Goal: Information Seeking & Learning: Check status

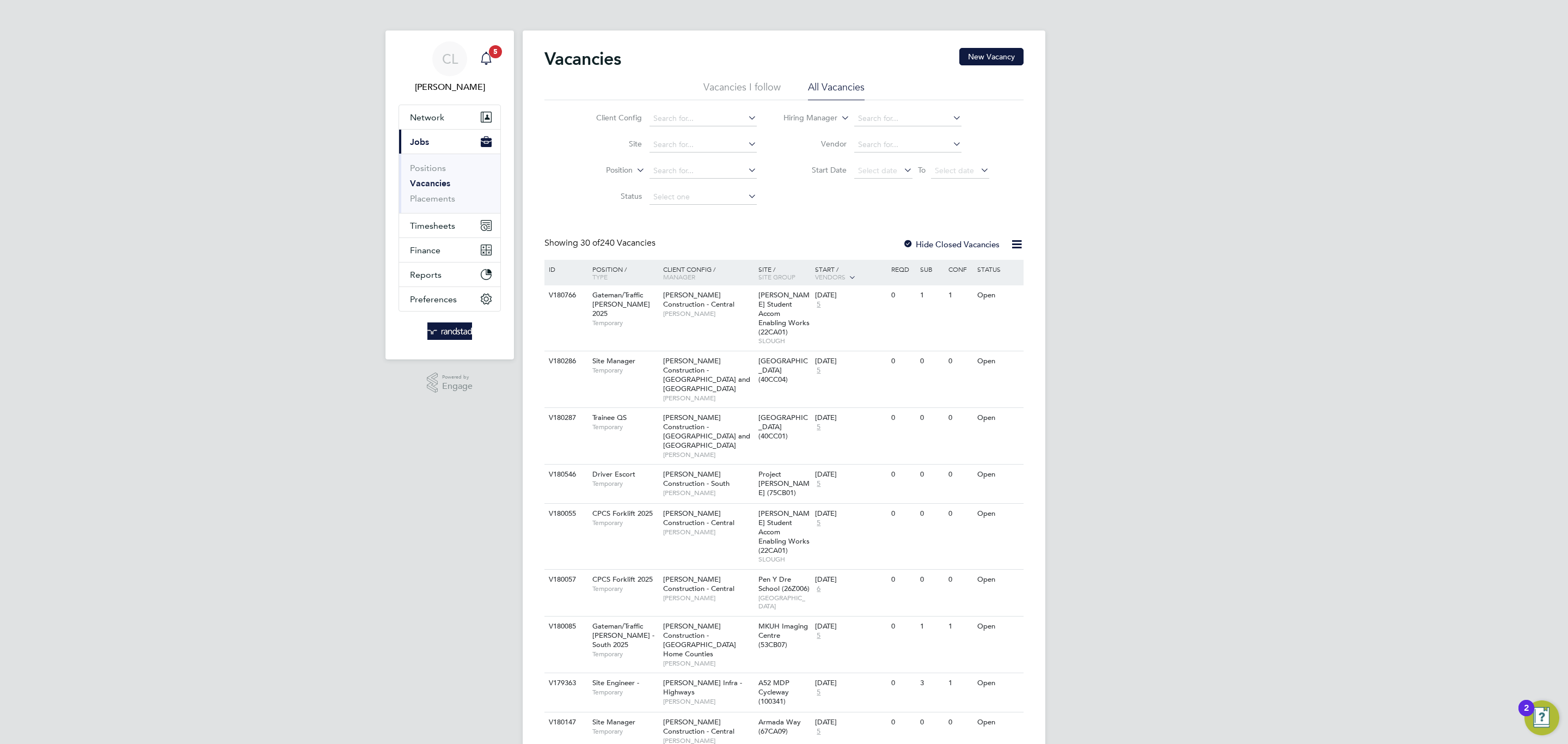
click at [485, 67] on div "Main navigation" at bounding box center [486, 59] width 22 height 22
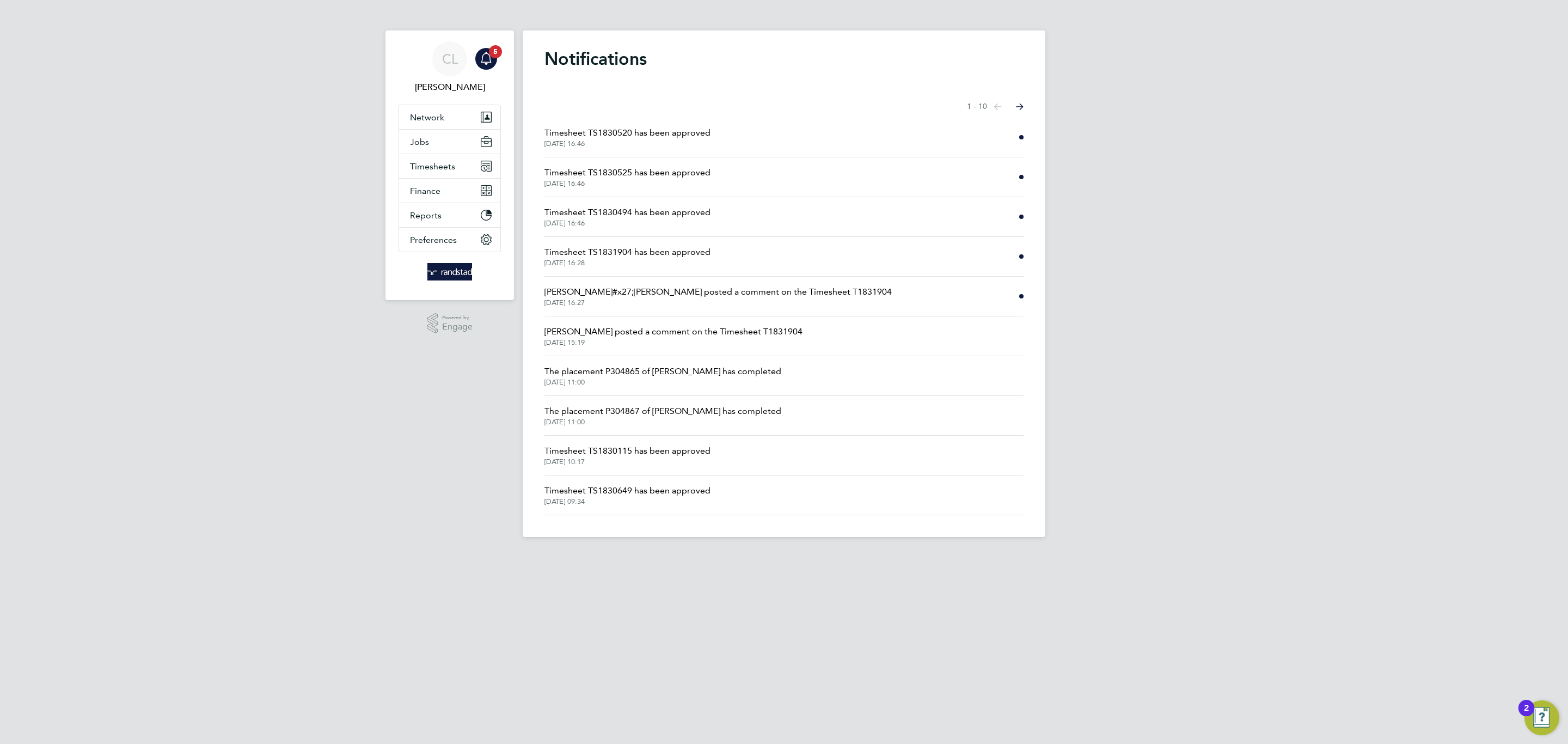
click at [647, 244] on li "Timesheet TS1831904 has been approved [DATE] 16:28" at bounding box center [784, 256] width 479 height 39
click at [654, 256] on span "Timesheet TS1831904 has been approved" at bounding box center [627, 252] width 166 height 13
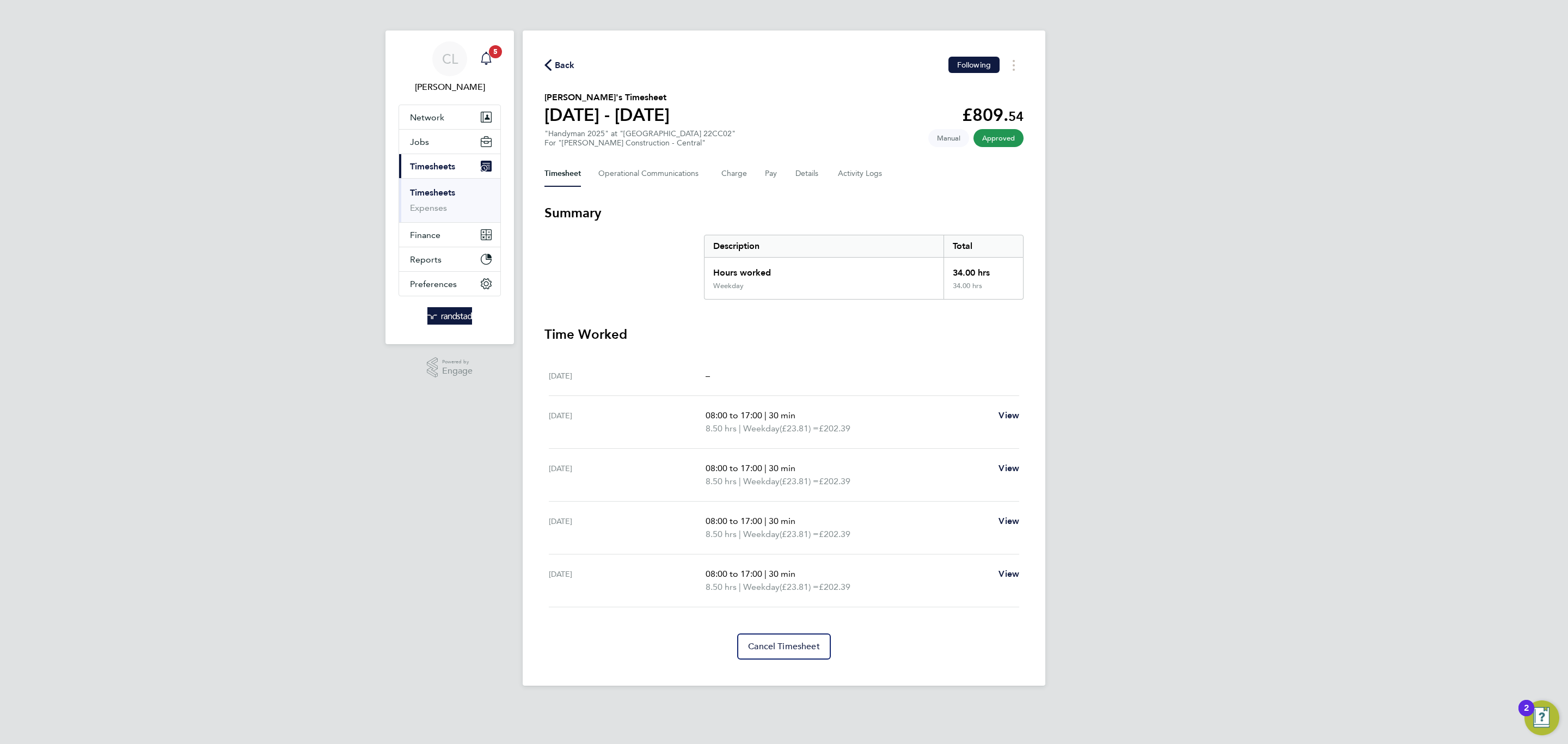
click at [493, 63] on div "Main navigation" at bounding box center [486, 59] width 22 height 22
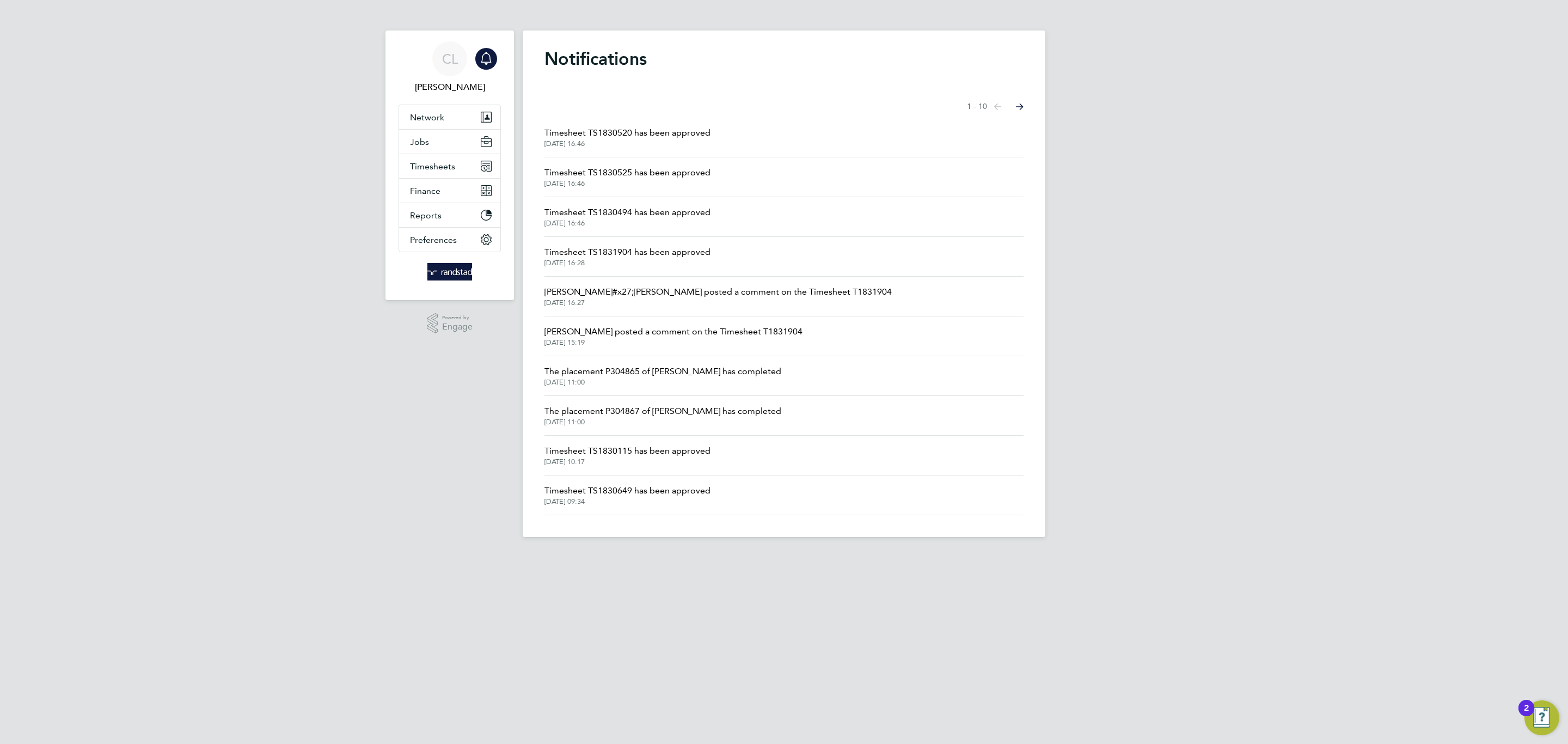
click at [632, 219] on span "Timesheet TS1830494 has been approved" at bounding box center [627, 213] width 166 height 13
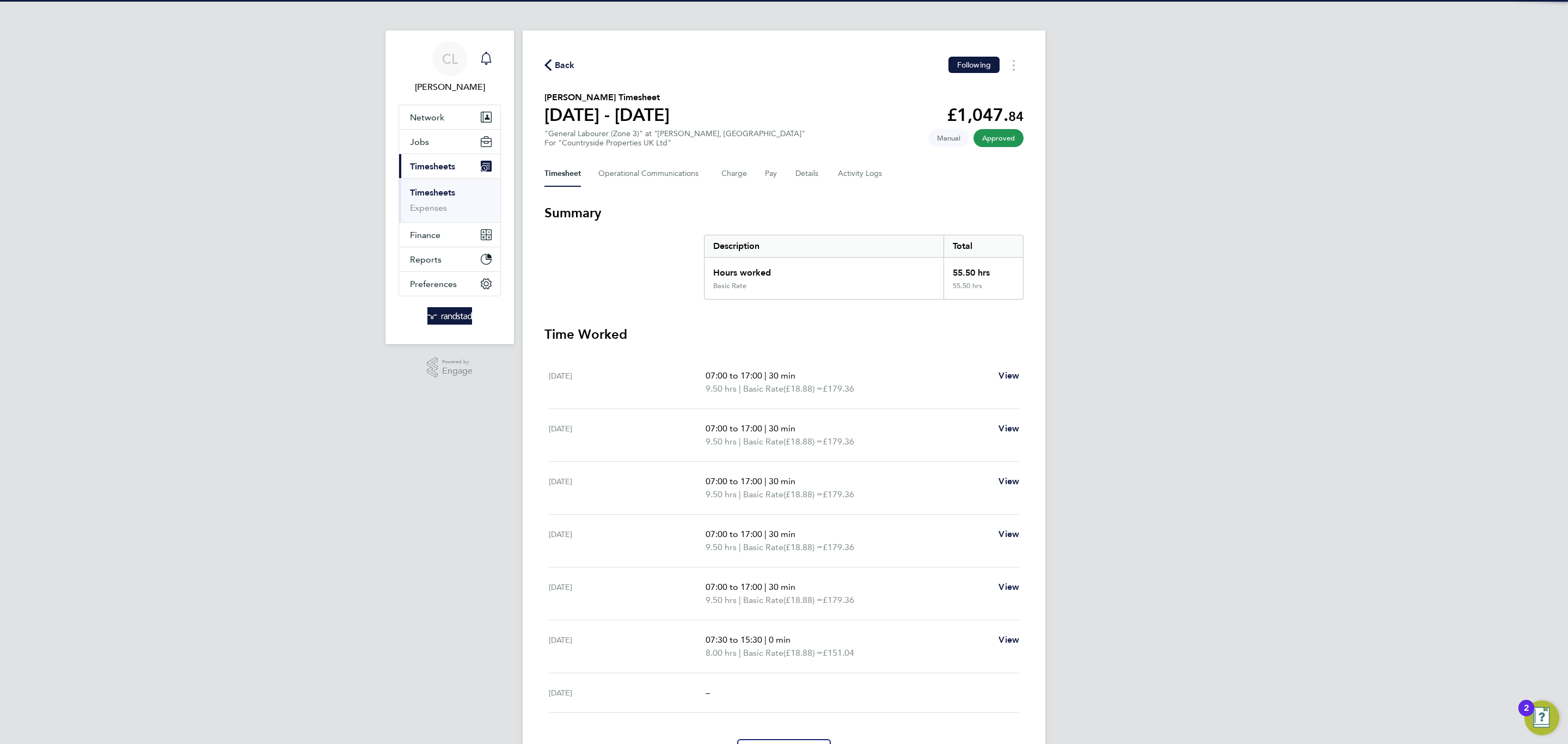
click at [490, 59] on icon "Main navigation" at bounding box center [486, 57] width 10 height 11
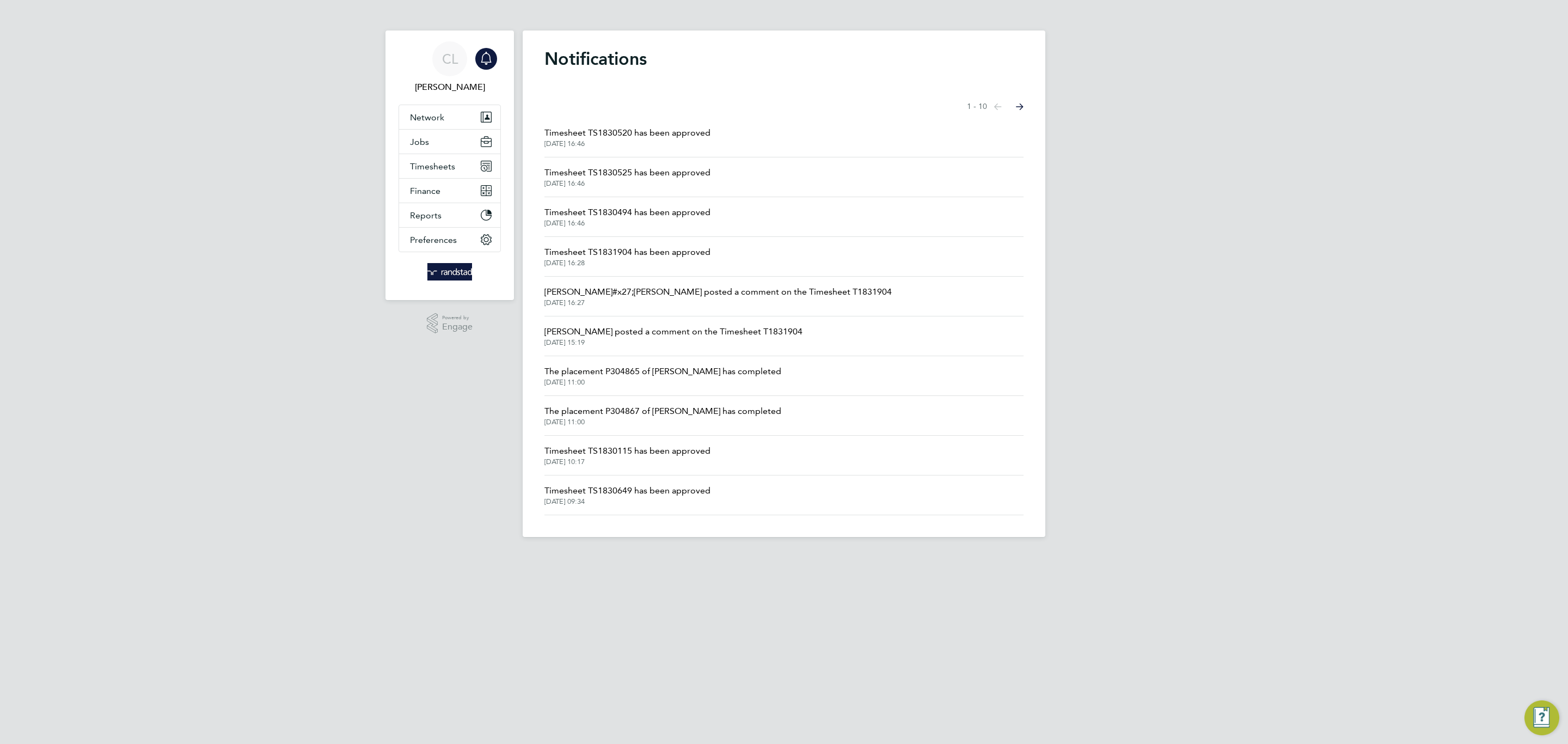
click at [647, 177] on span "Timesheet TS1830525 has been approved" at bounding box center [627, 173] width 166 height 13
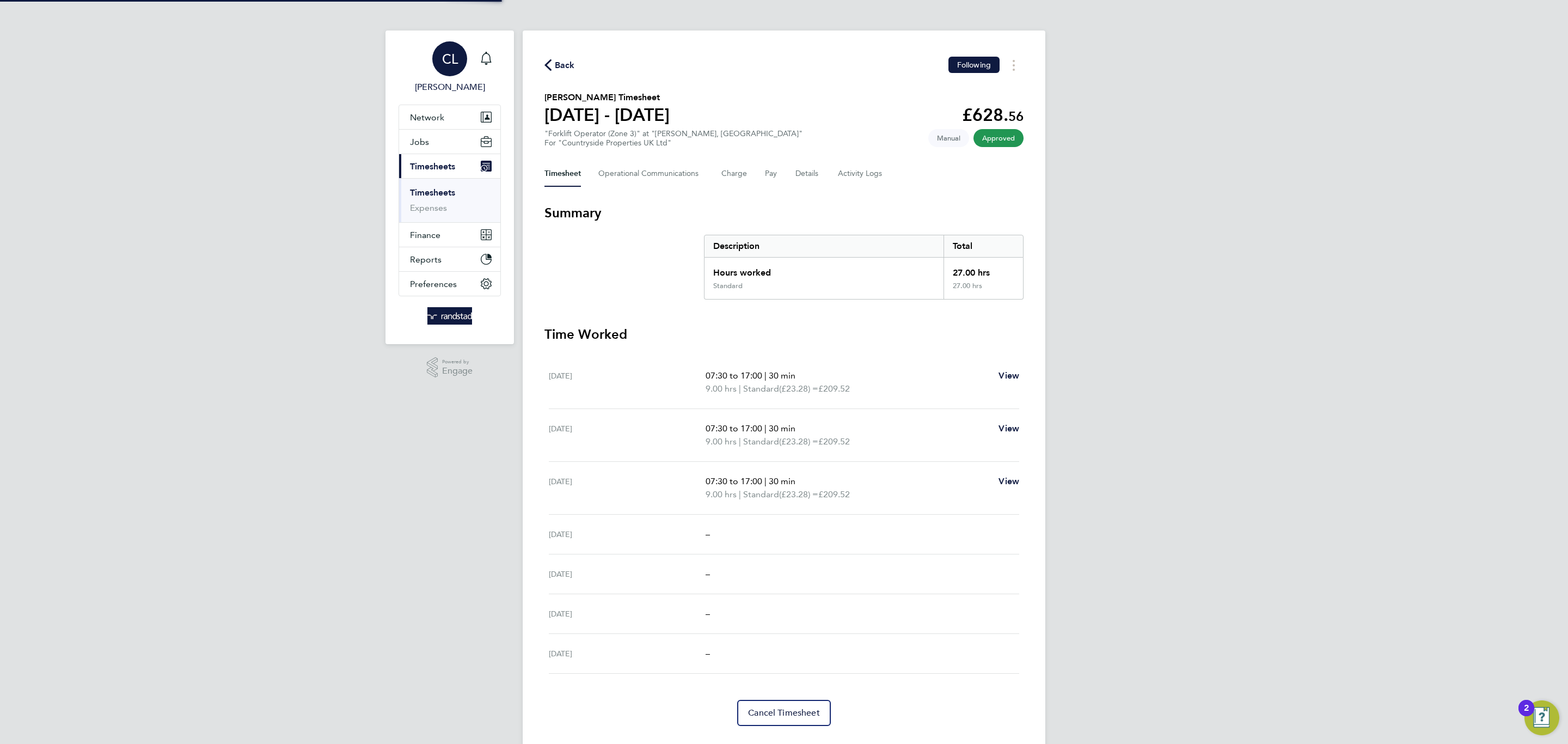
click at [484, 77] on link "CL [PERSON_NAME]" at bounding box center [450, 67] width 102 height 52
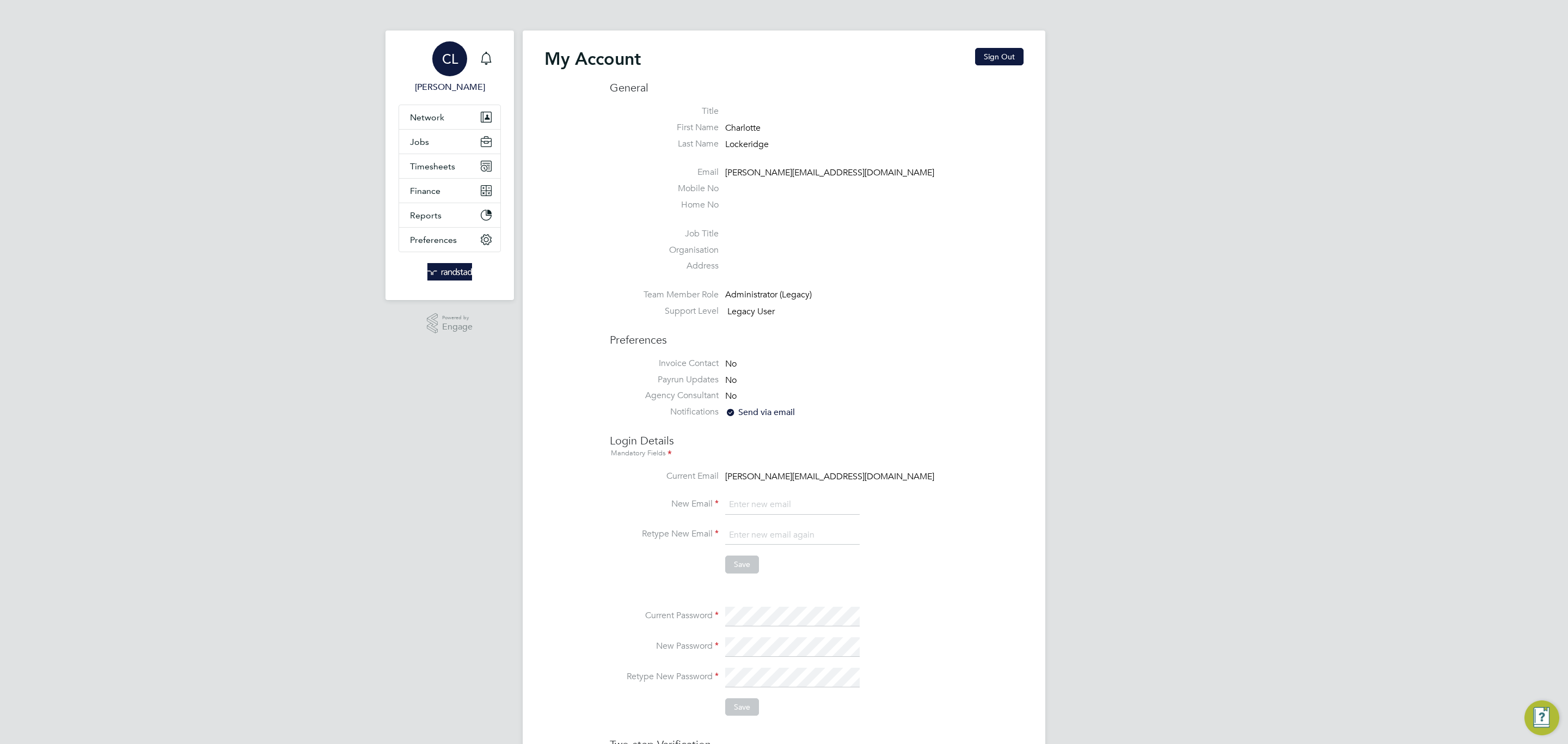
type input "[PERSON_NAME][EMAIL_ADDRESS][DOMAIN_NAME]"
click at [487, 57] on icon "Main navigation" at bounding box center [487, 59] width 13 height 13
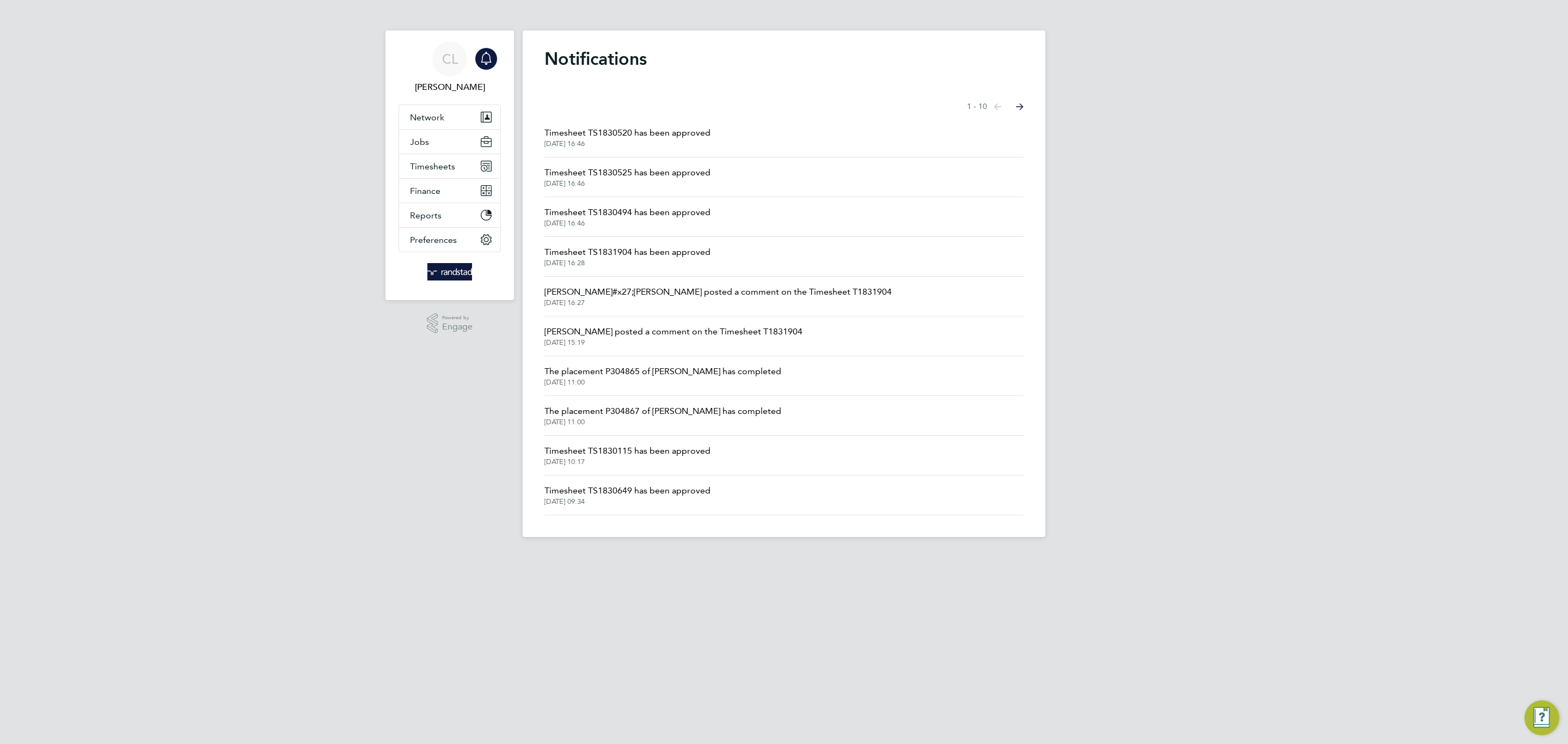
click at [632, 131] on span "Timesheet TS1830520 has been approved" at bounding box center [627, 133] width 166 height 13
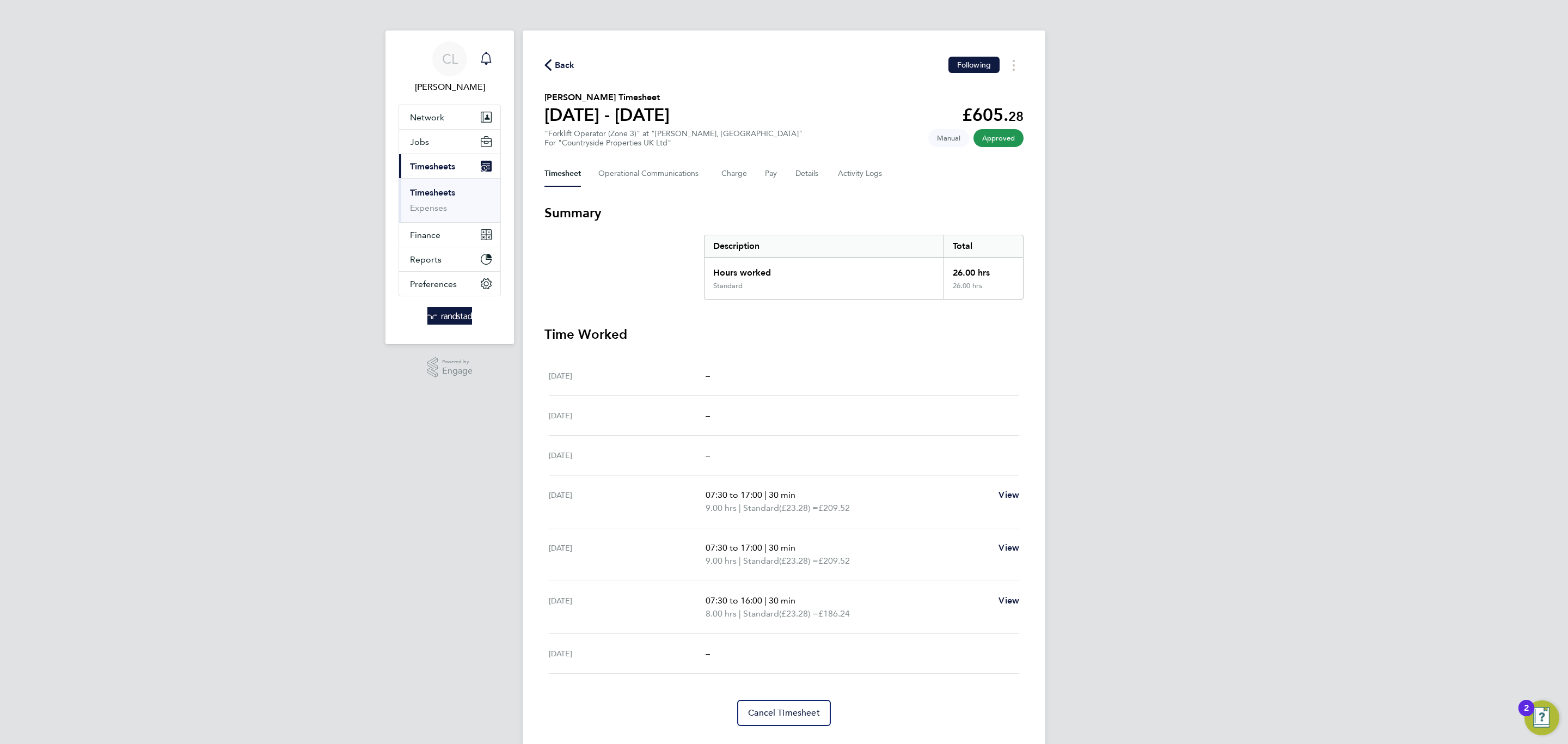
click at [483, 52] on icon "Main navigation" at bounding box center [487, 59] width 13 height 13
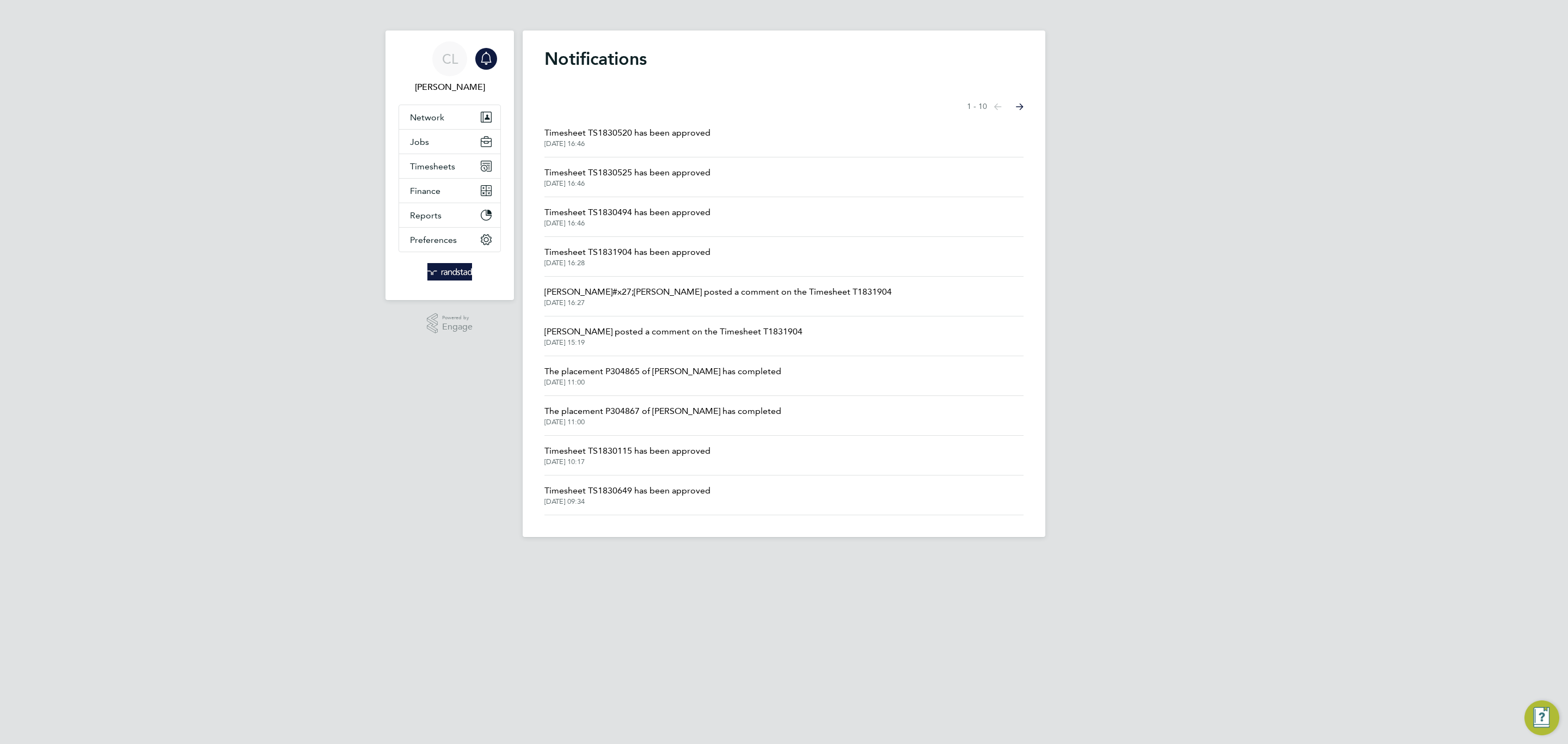
click at [640, 235] on li "Timesheet TS1830494 has been approved [DATE] 16:46" at bounding box center [784, 216] width 479 height 39
click at [645, 240] on li "Timesheet TS1831904 has been approved [DATE] 16:28" at bounding box center [784, 256] width 479 height 39
click at [647, 251] on span "Timesheet TS1831904 has been approved" at bounding box center [627, 252] width 166 height 13
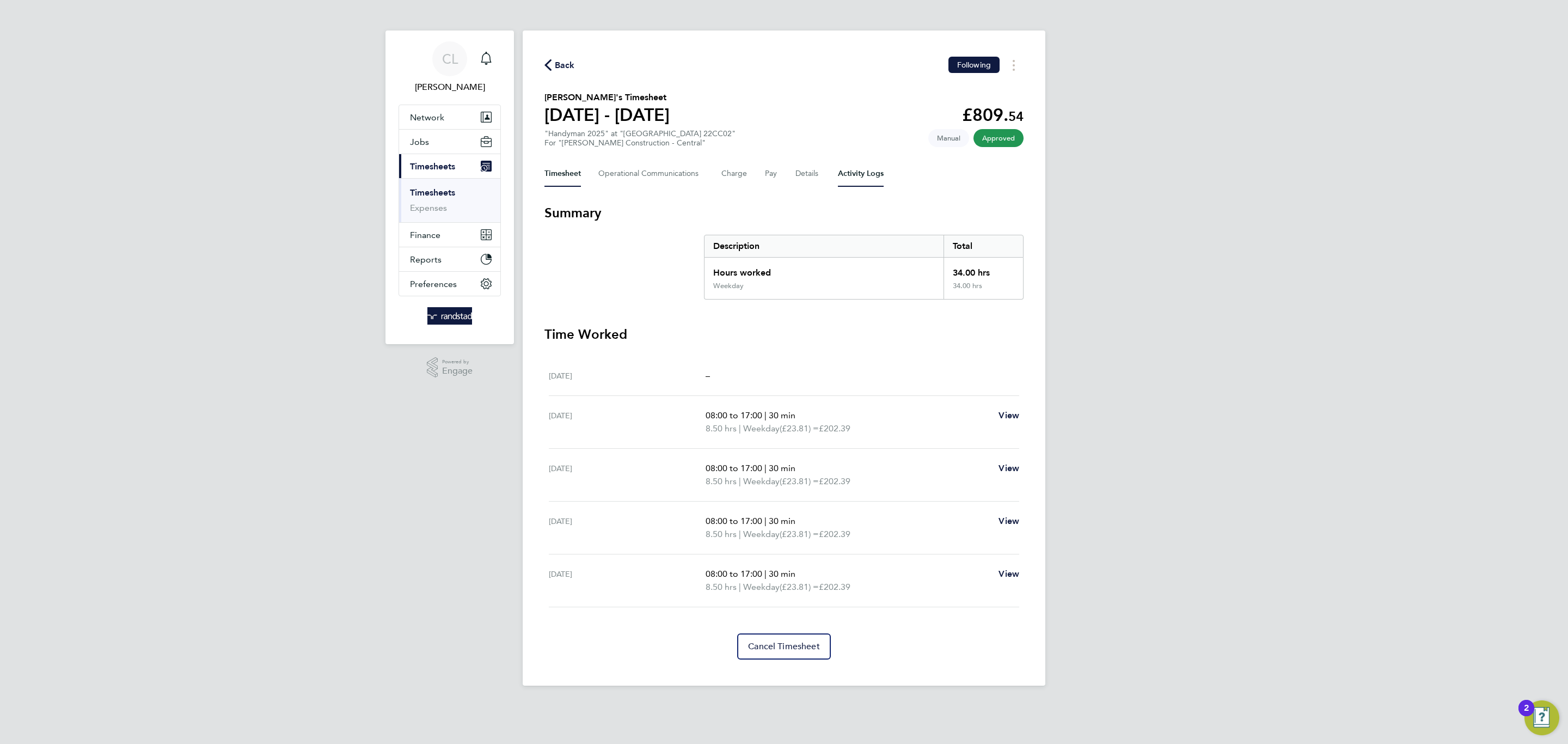
click at [863, 180] on Logs-tab "Activity Logs" at bounding box center [860, 173] width 46 height 26
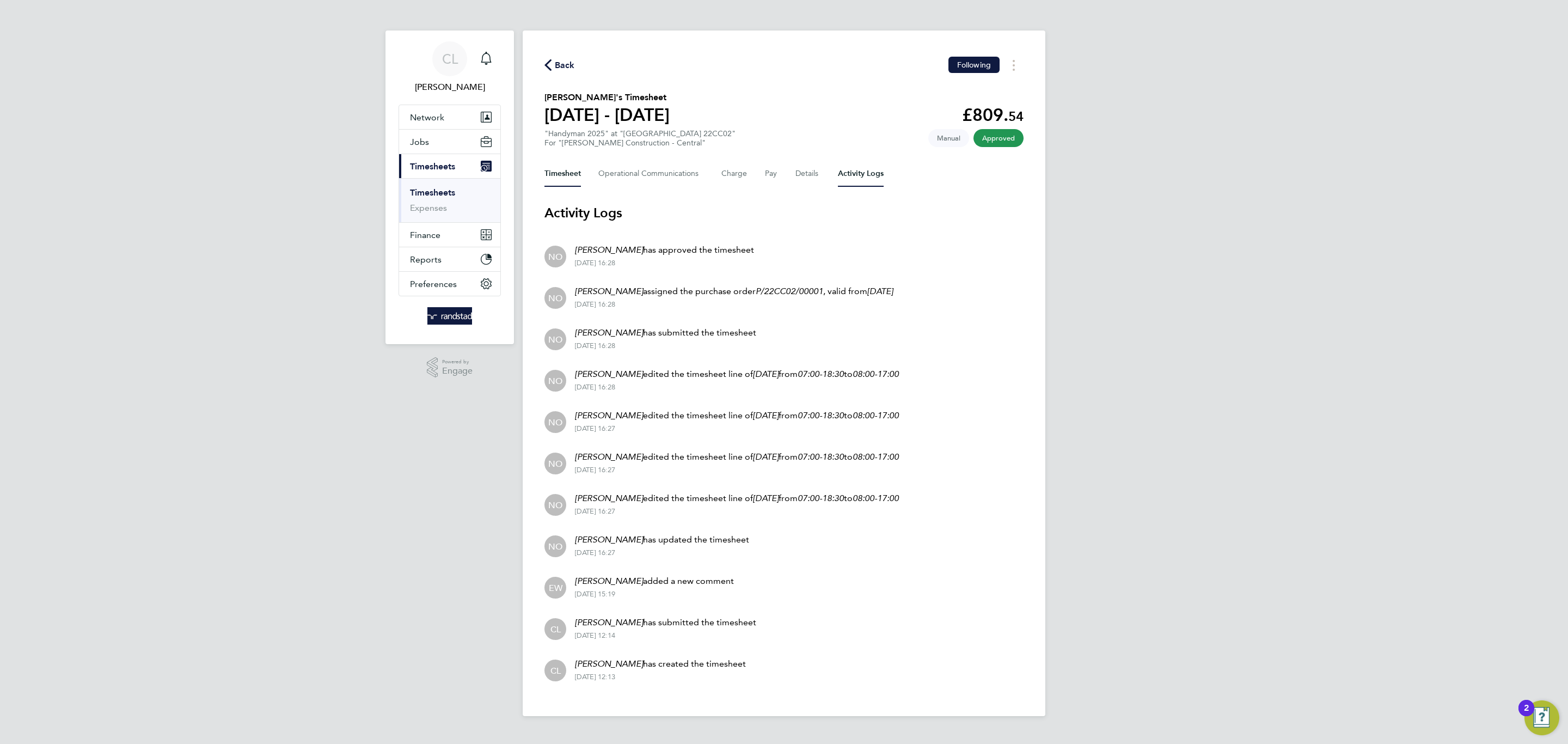
click at [573, 177] on button "Timesheet" at bounding box center [563, 173] width 37 height 26
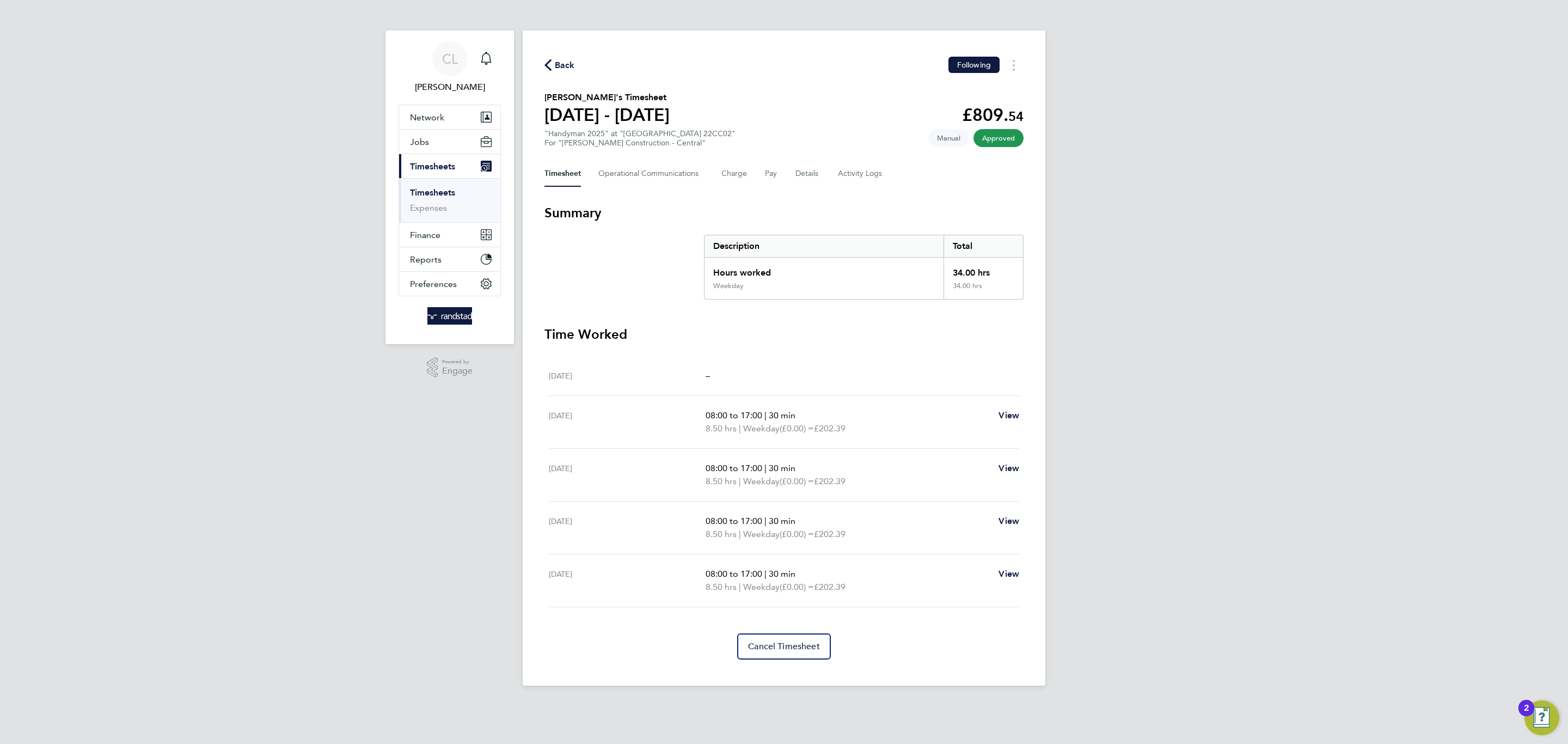
click at [549, 66] on icon "button" at bounding box center [548, 65] width 7 height 12
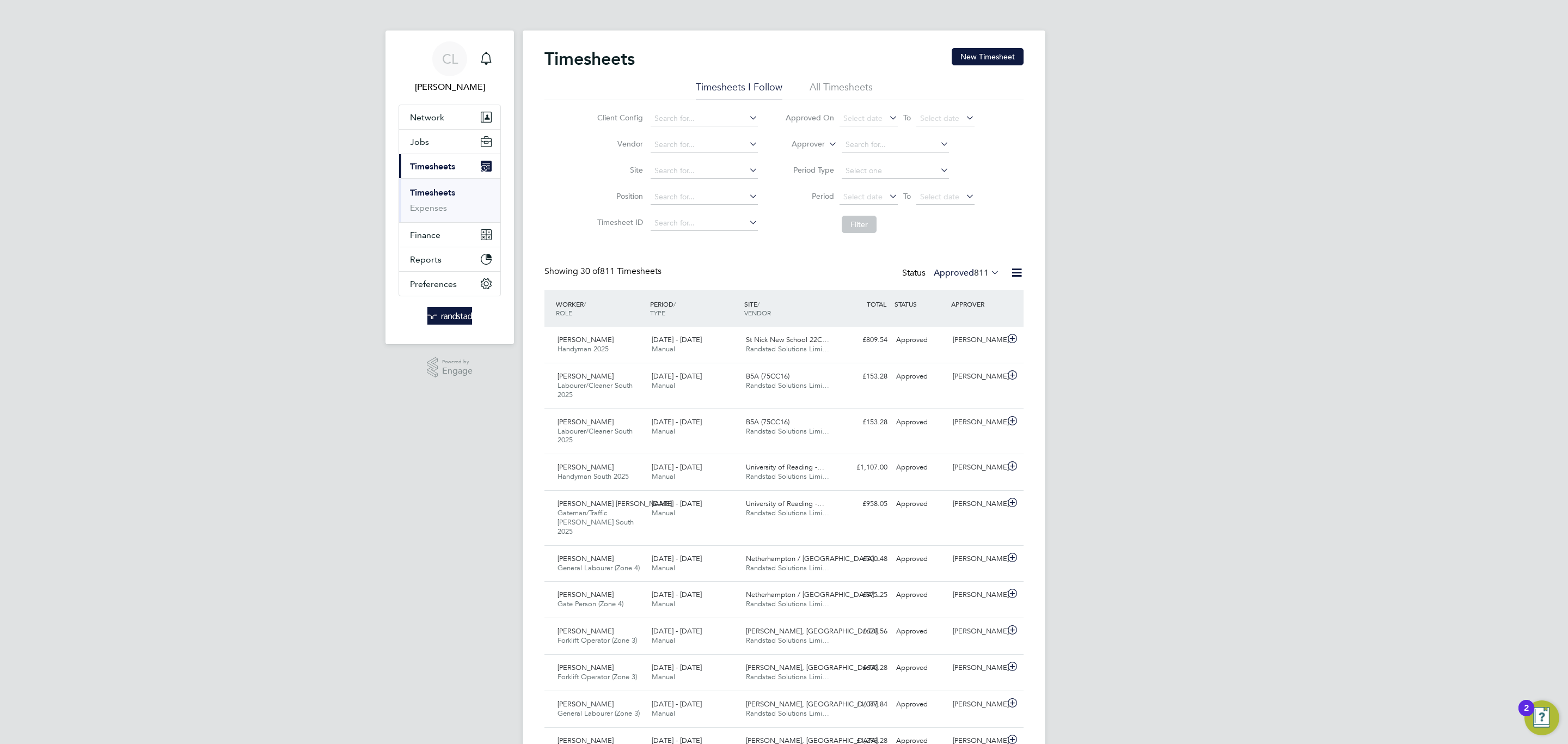
click at [438, 195] on link "Timesheets" at bounding box center [432, 193] width 45 height 10
